Goal: Task Accomplishment & Management: Use online tool/utility

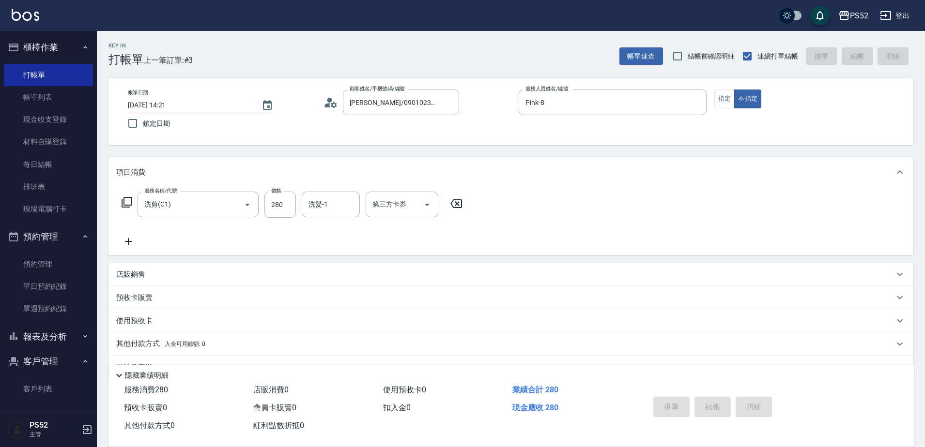
type input "[DATE] 15:09"
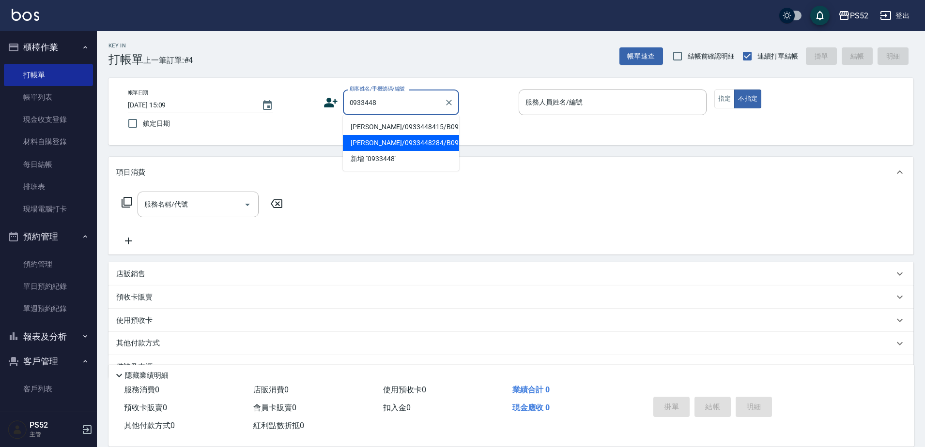
click at [418, 151] on li "[PERSON_NAME]/0933448284/B0933448284" at bounding box center [401, 143] width 116 height 16
type input "[PERSON_NAME]/0933448284/B0933448284"
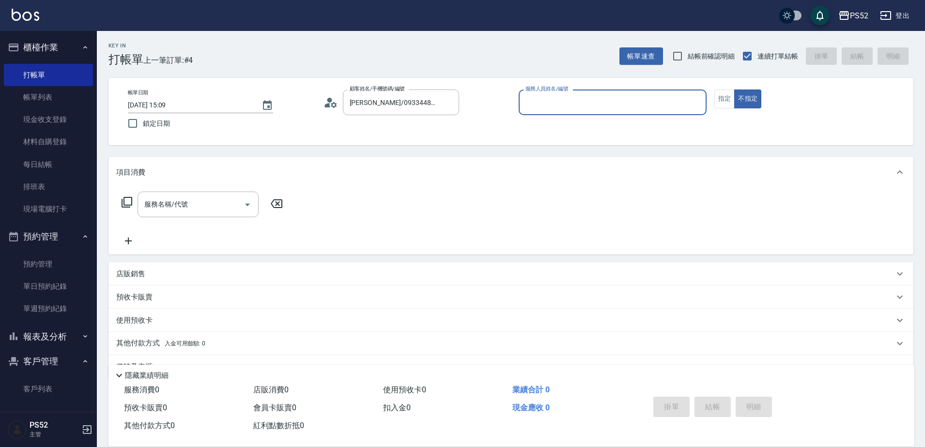
click at [331, 103] on icon at bounding box center [330, 102] width 15 height 15
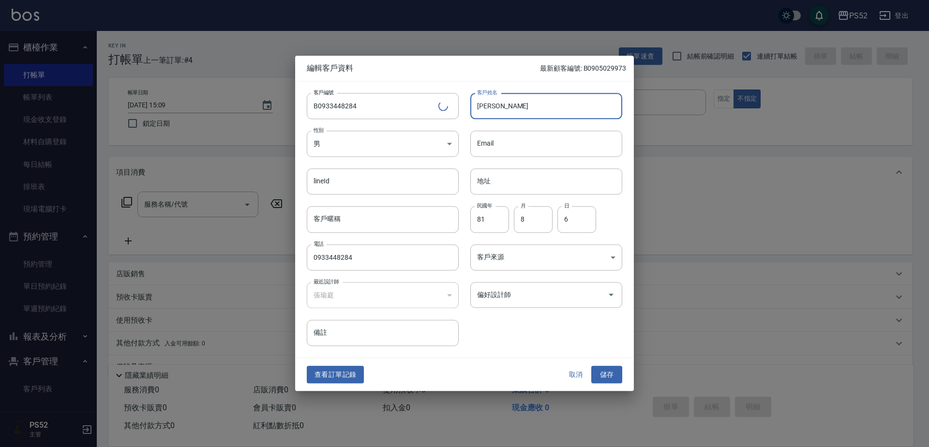
click at [488, 109] on input "[PERSON_NAME]" at bounding box center [547, 106] width 152 height 26
type input "[PERSON_NAME]"
click at [618, 375] on button "儲存" at bounding box center [607, 375] width 31 height 18
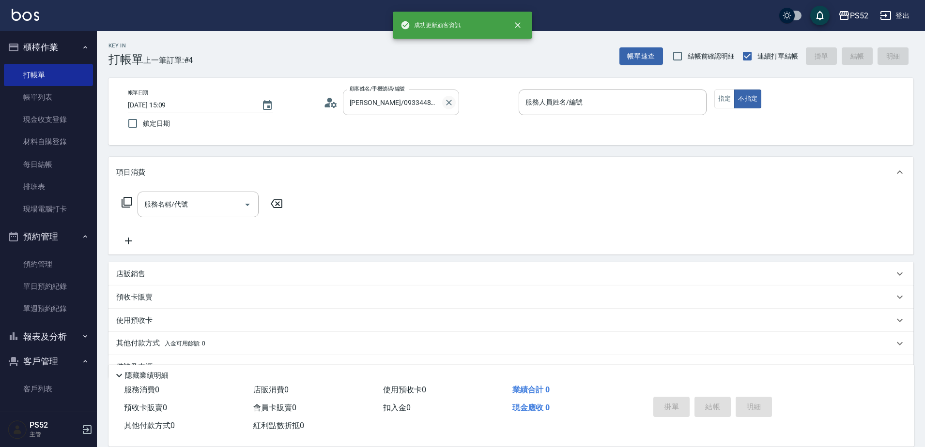
click at [443, 100] on button "Clear" at bounding box center [449, 103] width 14 height 14
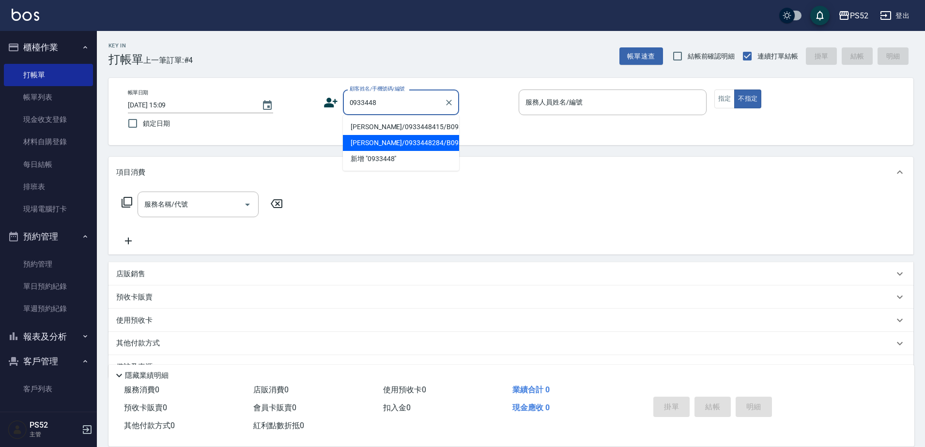
click at [420, 147] on li "[PERSON_NAME]/0933448284/B0933448284" at bounding box center [401, 143] width 116 height 16
type input "[PERSON_NAME]/0933448284/B0933448284"
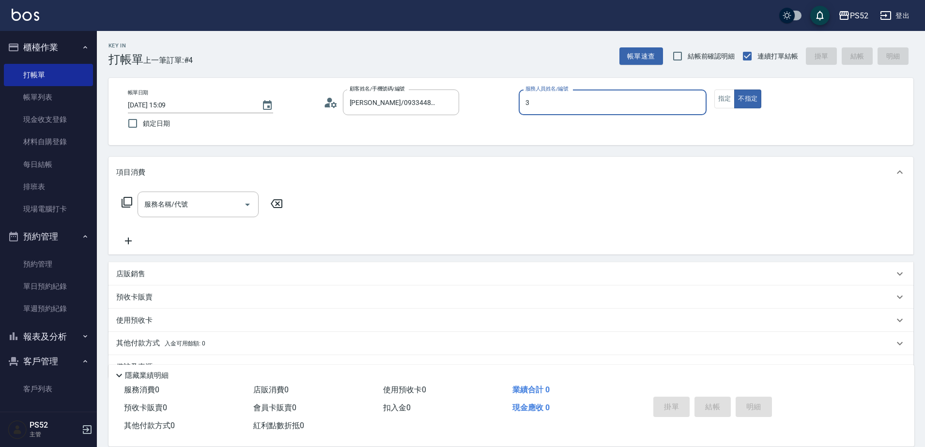
type input "Kamille～務必提前預約唷🫶-3"
type button "false"
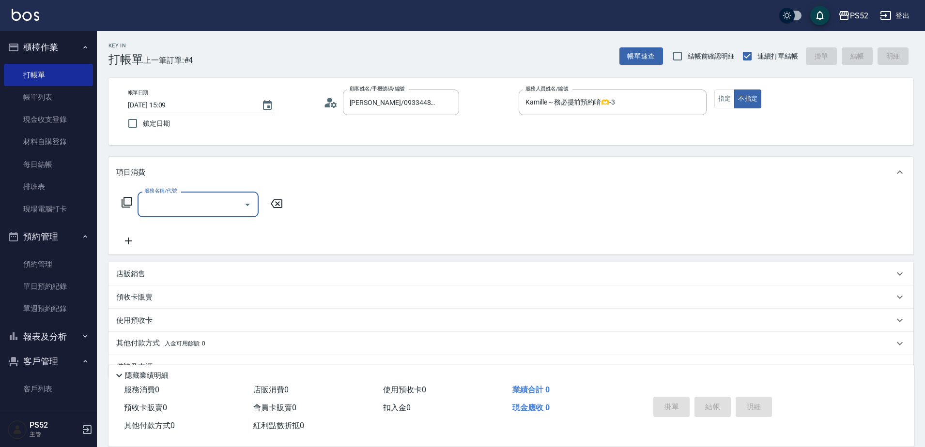
click at [201, 194] on div "服務名稱/代號" at bounding box center [197, 205] width 121 height 26
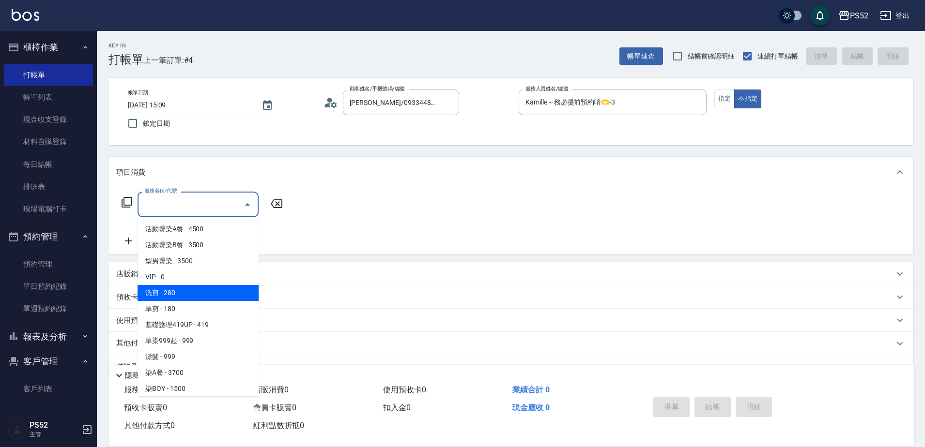
click at [204, 289] on span "洗剪 - 280" at bounding box center [197, 293] width 121 height 16
type input "洗剪(C1)"
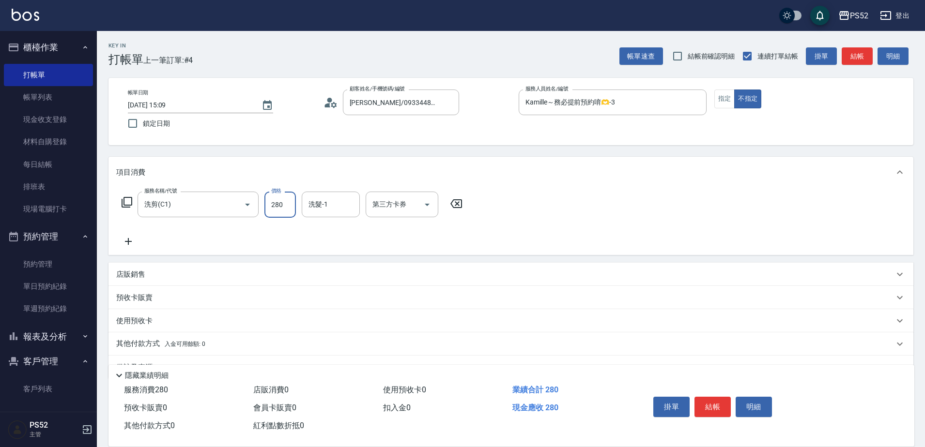
click at [276, 210] on input "280" at bounding box center [279, 205] width 31 height 26
type input "390"
click at [714, 405] on button "結帳" at bounding box center [712, 407] width 36 height 20
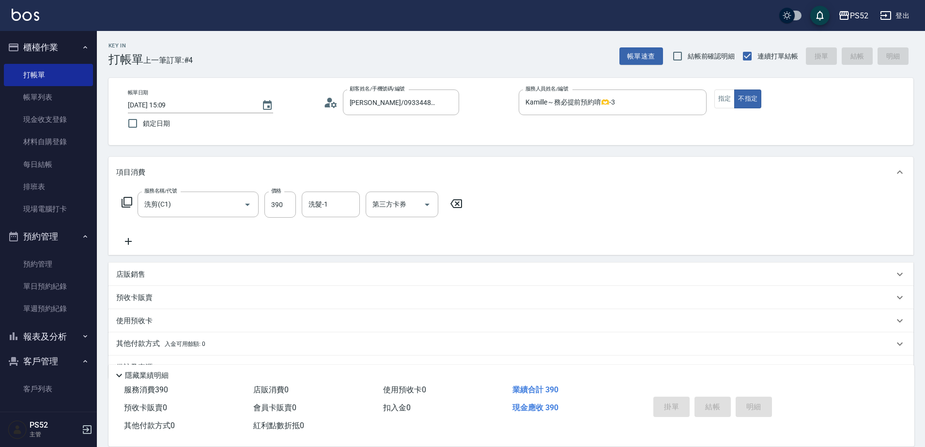
type input "[DATE] 15:13"
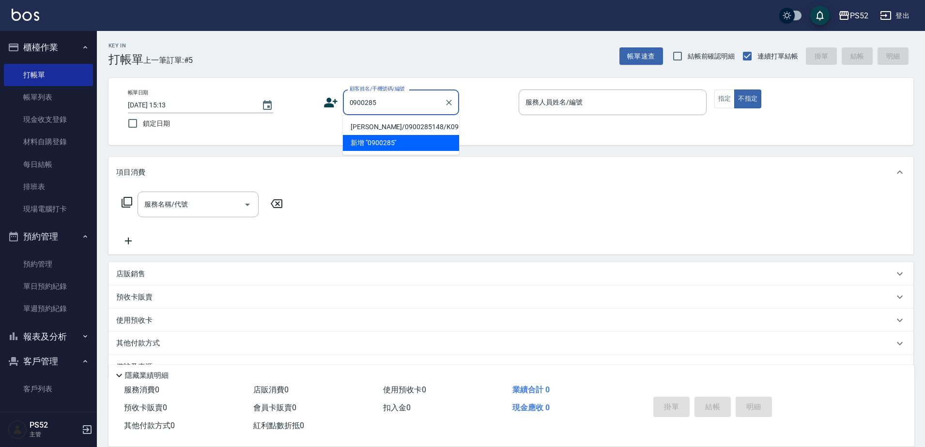
click at [401, 133] on li "[PERSON_NAME]/0900285148/K0900285148" at bounding box center [401, 127] width 116 height 16
type input "[PERSON_NAME]/0900285148/K0900285148"
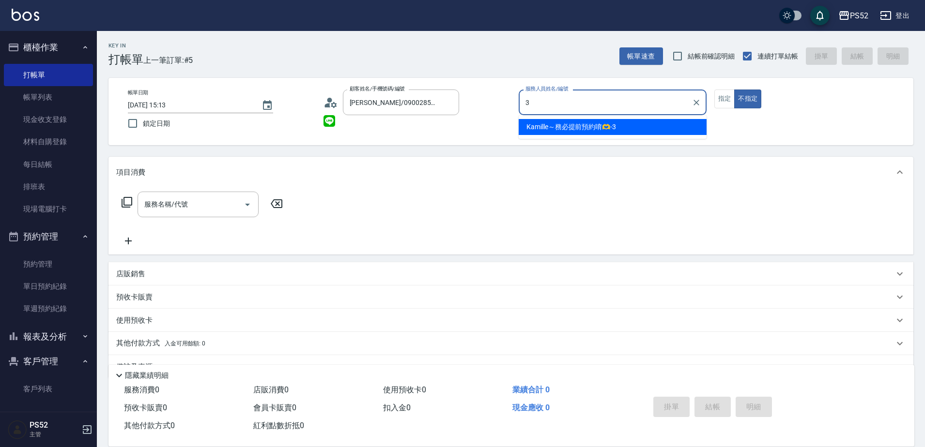
type input "Kamille～務必提前預約唷🫶-3"
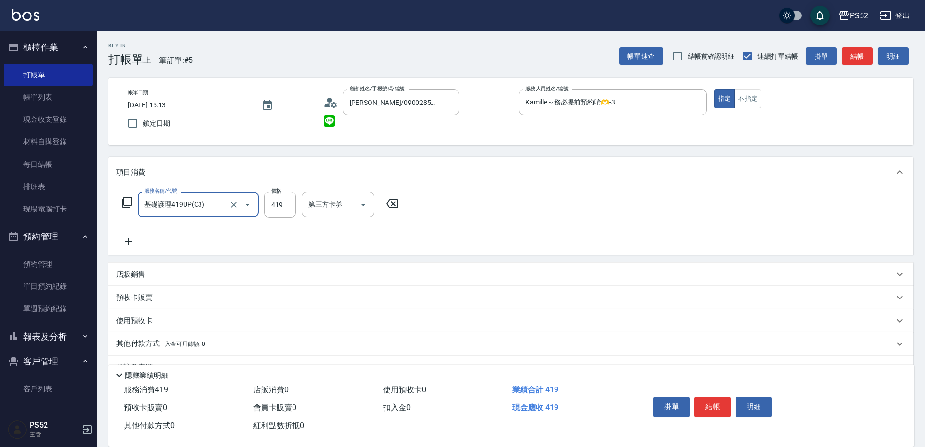
type input "基礎護理419UP(C3)"
type input "550"
click at [703, 404] on button "結帳" at bounding box center [712, 407] width 36 height 20
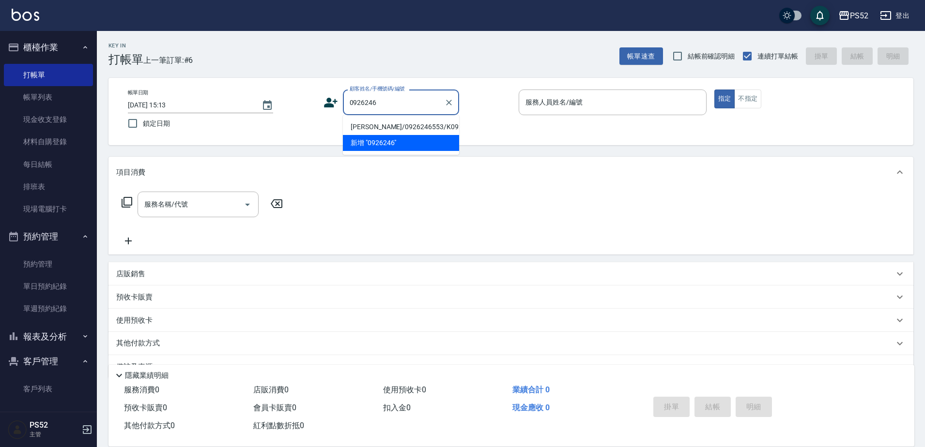
click at [410, 131] on li "[PERSON_NAME]/0926246553/K0926246553" at bounding box center [401, 127] width 116 height 16
type input "[PERSON_NAME]/0926246553/K0926246553"
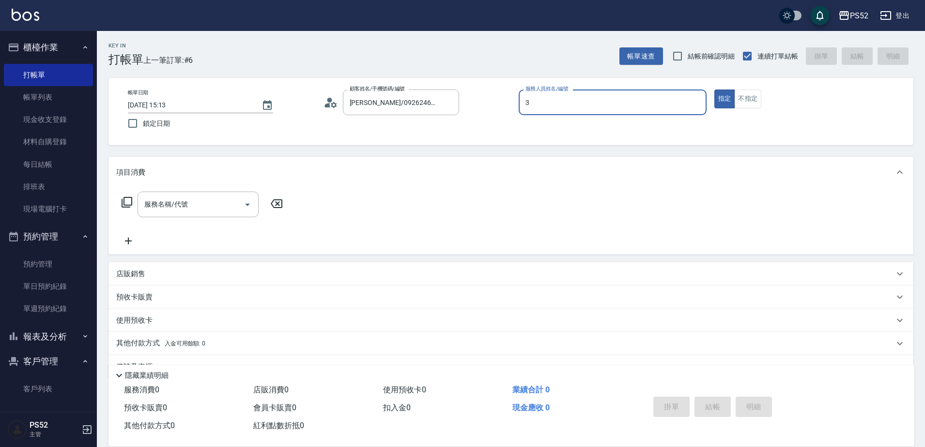
type input "3"
type button "true"
type input "Kamille～務必提前預約唷🫶-3"
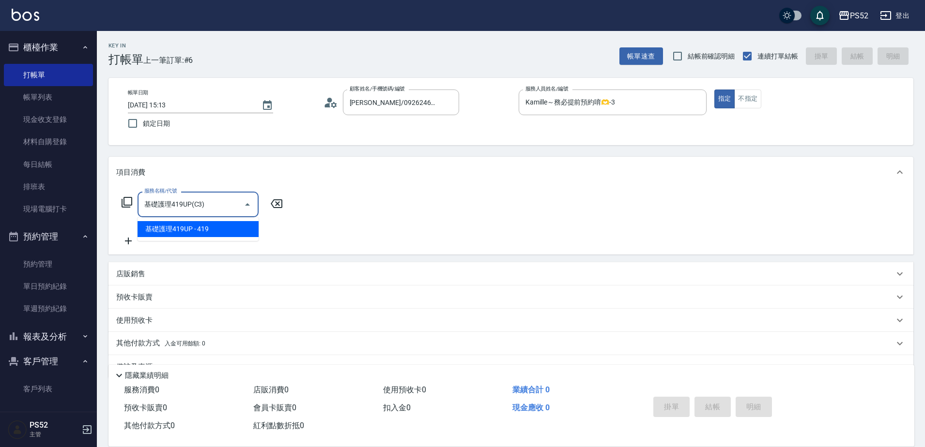
type input "基礎護理419UP(C3)"
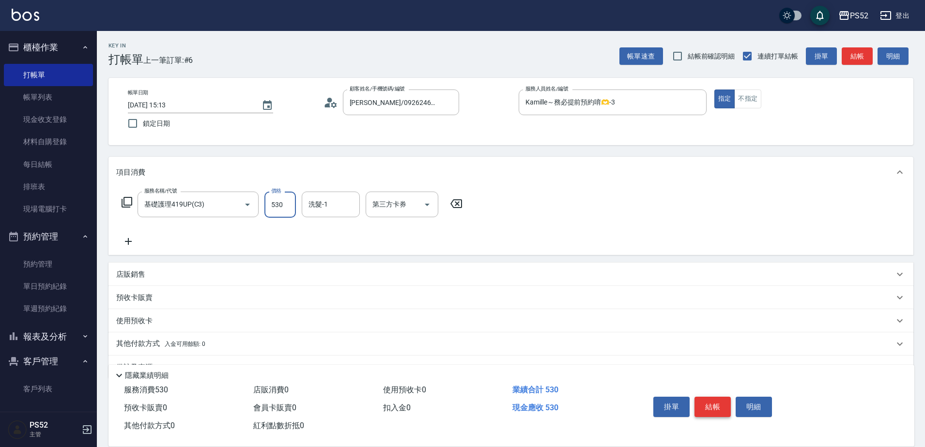
type input "530"
click at [716, 405] on button "結帳" at bounding box center [712, 407] width 36 height 20
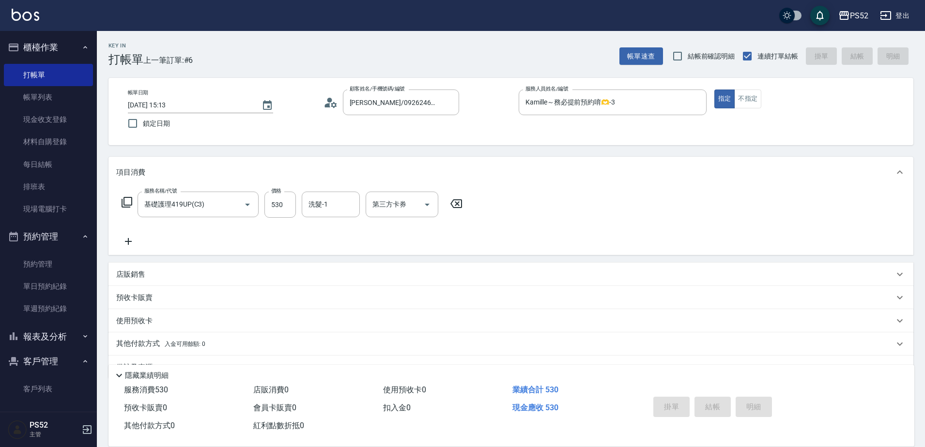
type input "[DATE] 15:14"
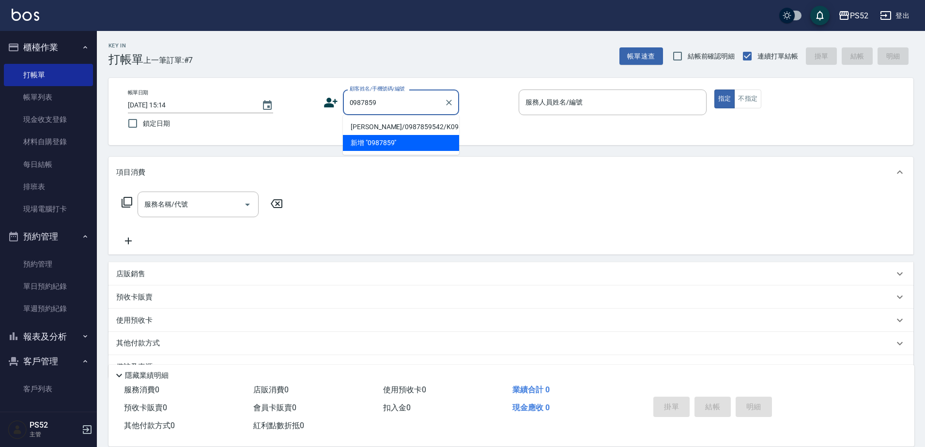
click at [418, 128] on li "[PERSON_NAME]/0987859542/K0987859542" at bounding box center [401, 127] width 116 height 16
type input "[PERSON_NAME]/0987859542/K0987859542"
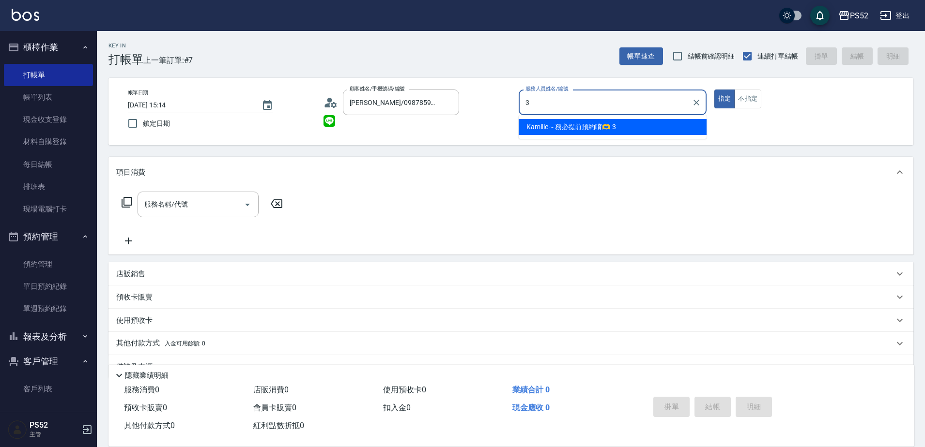
type input "Kamille～務必提前預約唷🫶-3"
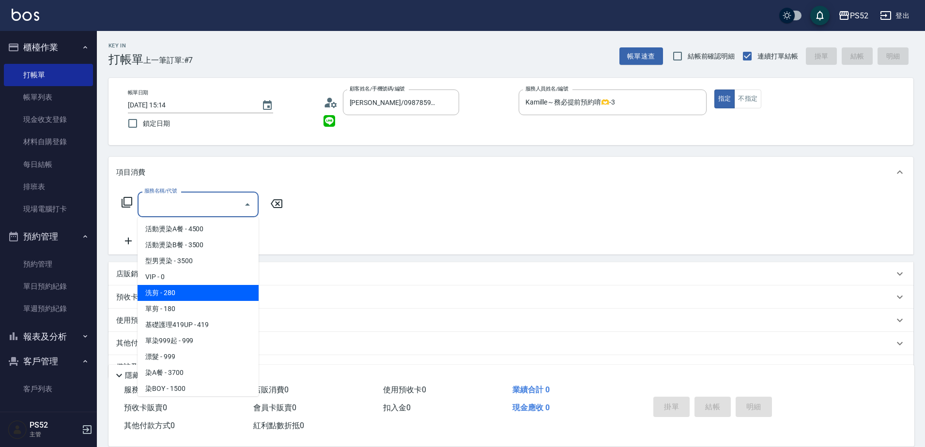
type input "洗剪(C1)"
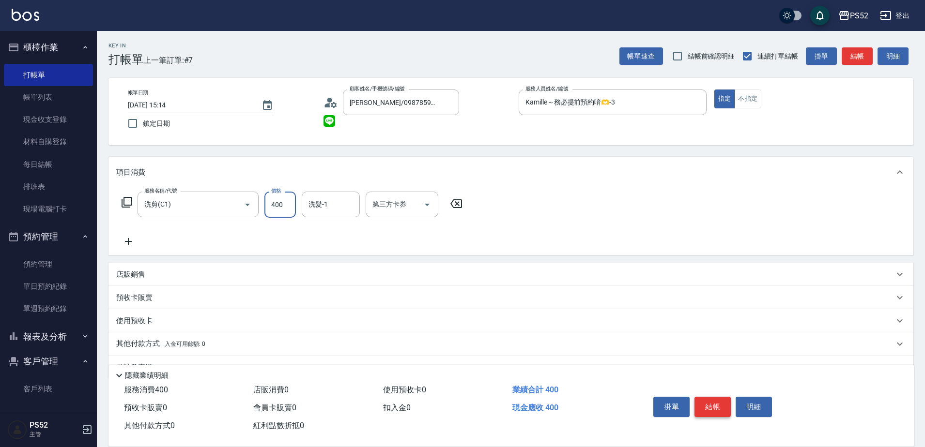
type input "400"
click at [722, 404] on button "結帳" at bounding box center [712, 407] width 36 height 20
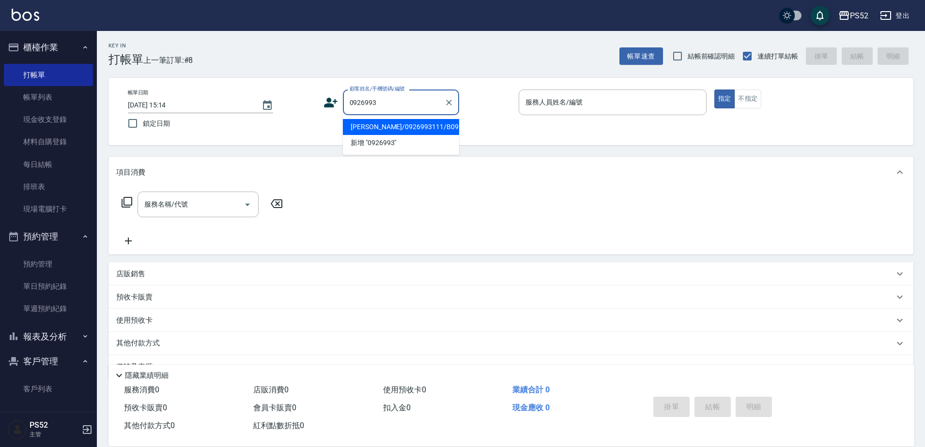
click at [403, 133] on li "[PERSON_NAME]/0926993111/B0926993111" at bounding box center [401, 127] width 116 height 16
type input "[PERSON_NAME]/0926993111/B0926993111"
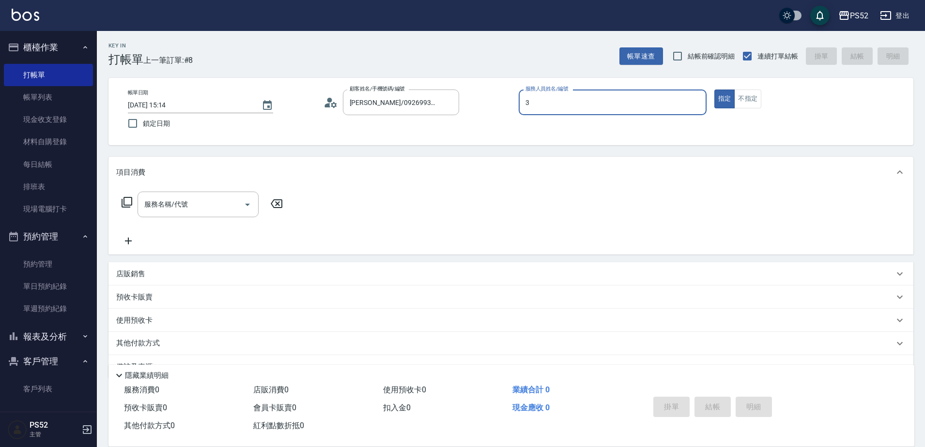
type input "Kamille～務必提前預約唷🫶-3"
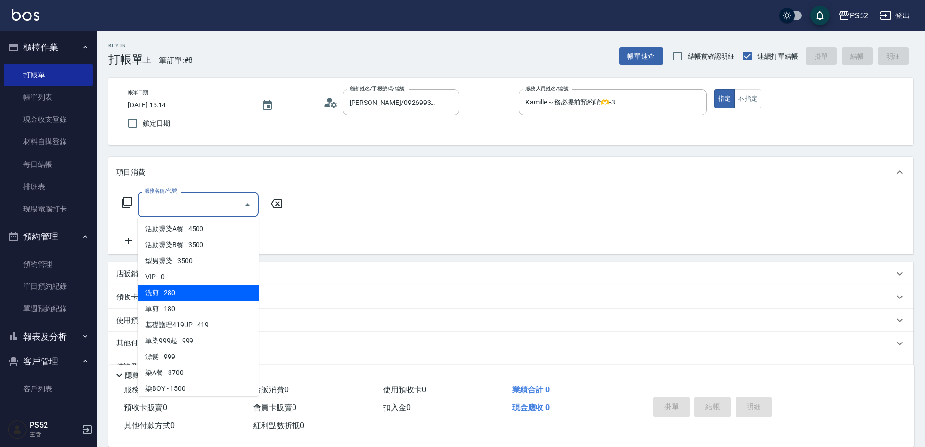
type input "洗剪(C1)"
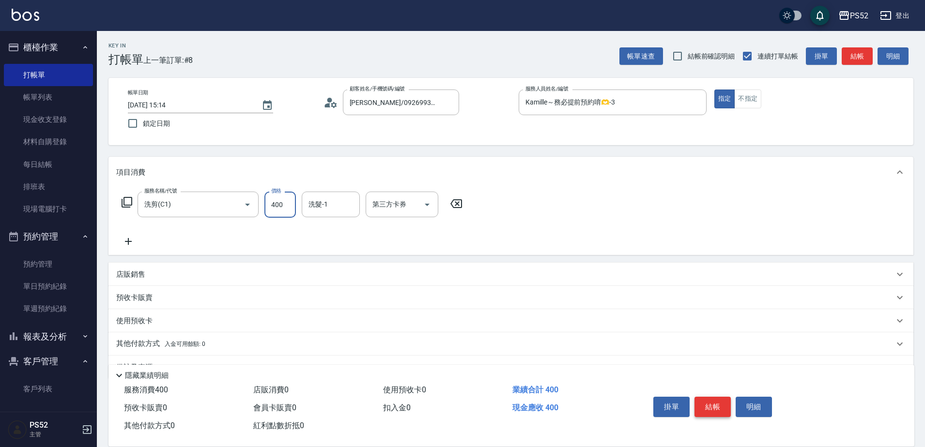
type input "400"
click at [699, 397] on button "結帳" at bounding box center [712, 407] width 36 height 20
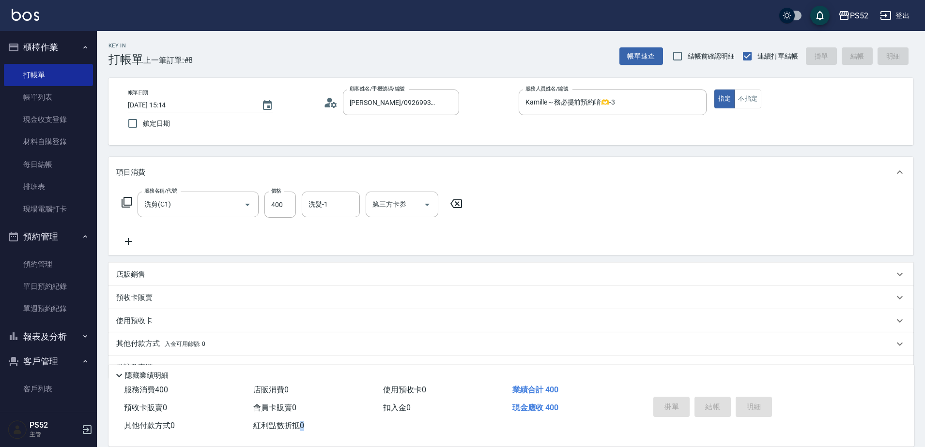
click at [699, 397] on div "掛單 結帳 明細" at bounding box center [712, 408] width 126 height 30
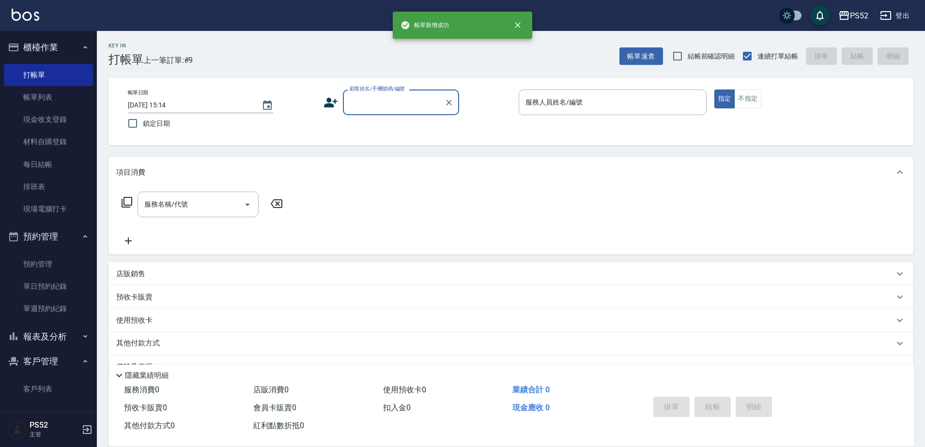
click at [60, 360] on button "客戶管理" at bounding box center [48, 361] width 89 height 25
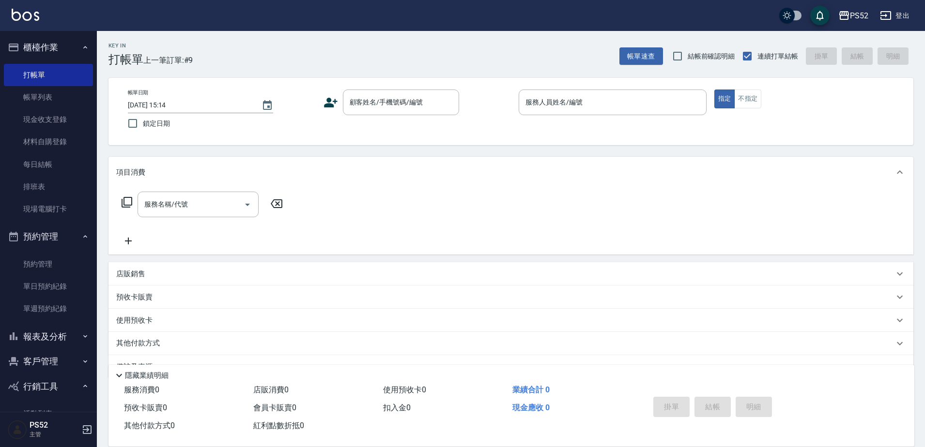
click at [65, 339] on button "報表及分析" at bounding box center [48, 336] width 89 height 25
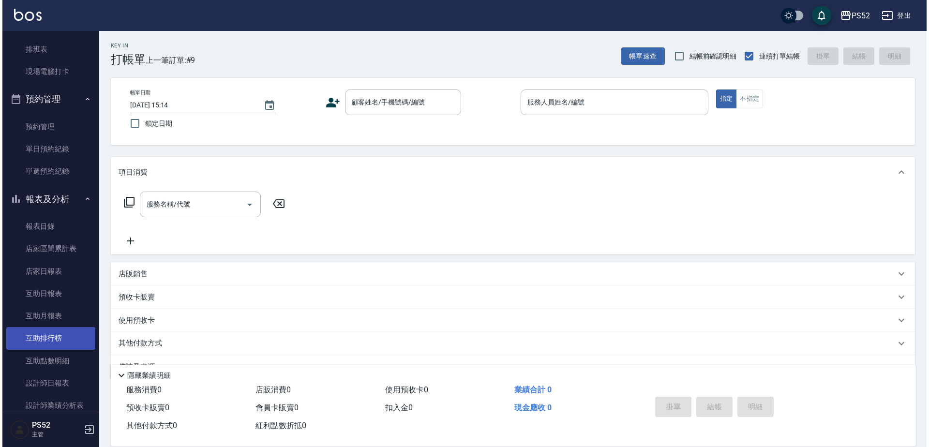
scroll to position [145, 0]
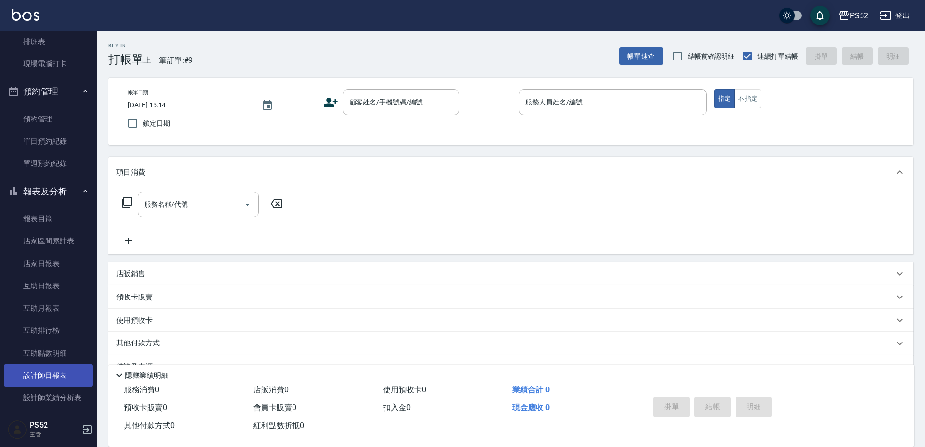
click at [65, 380] on link "設計師日報表" at bounding box center [48, 376] width 89 height 22
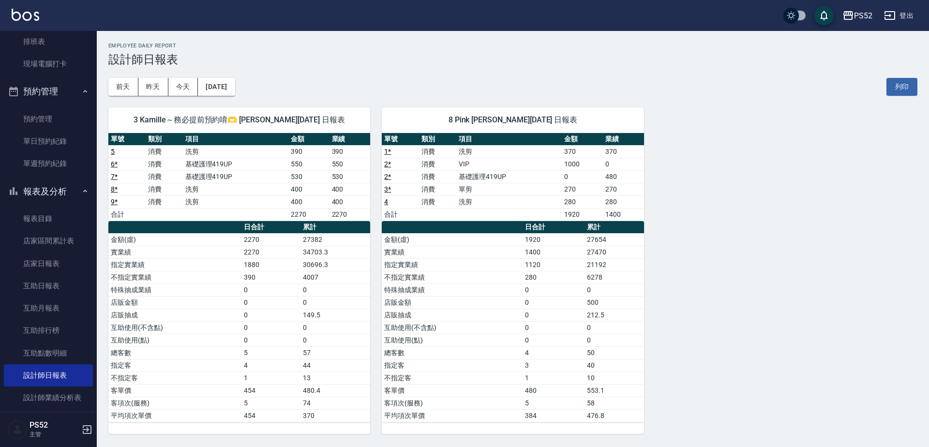
click at [37, 197] on button "報表及分析" at bounding box center [48, 191] width 89 height 25
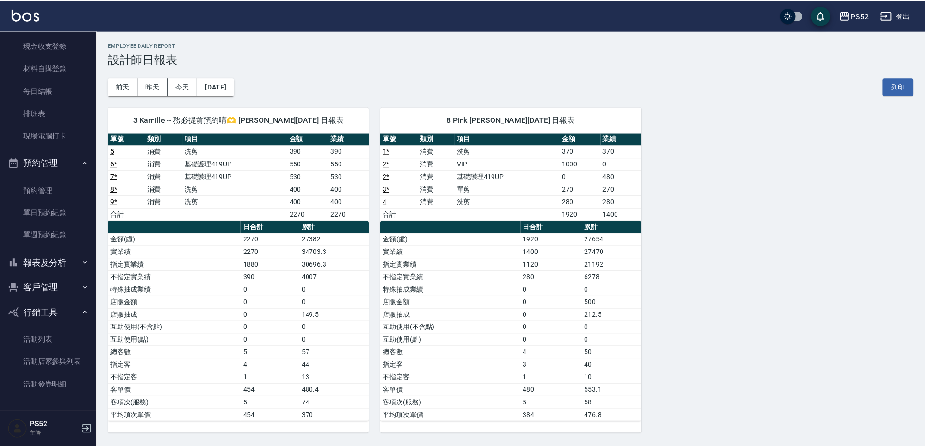
scroll to position [74, 0]
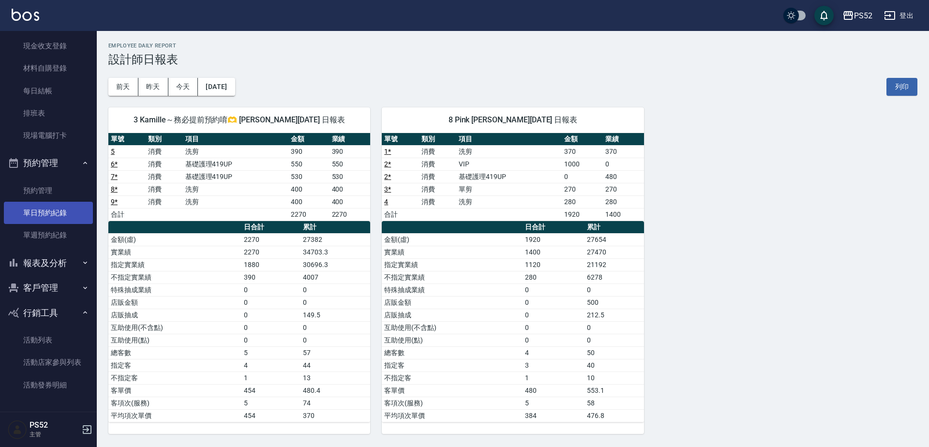
click at [50, 207] on link "單日預約紀錄" at bounding box center [48, 213] width 89 height 22
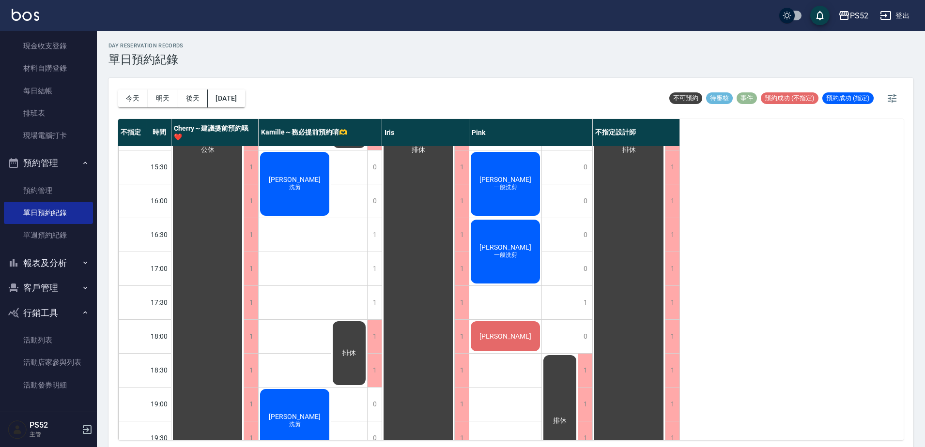
scroll to position [339, 0]
